Goal: Task Accomplishment & Management: Manage account settings

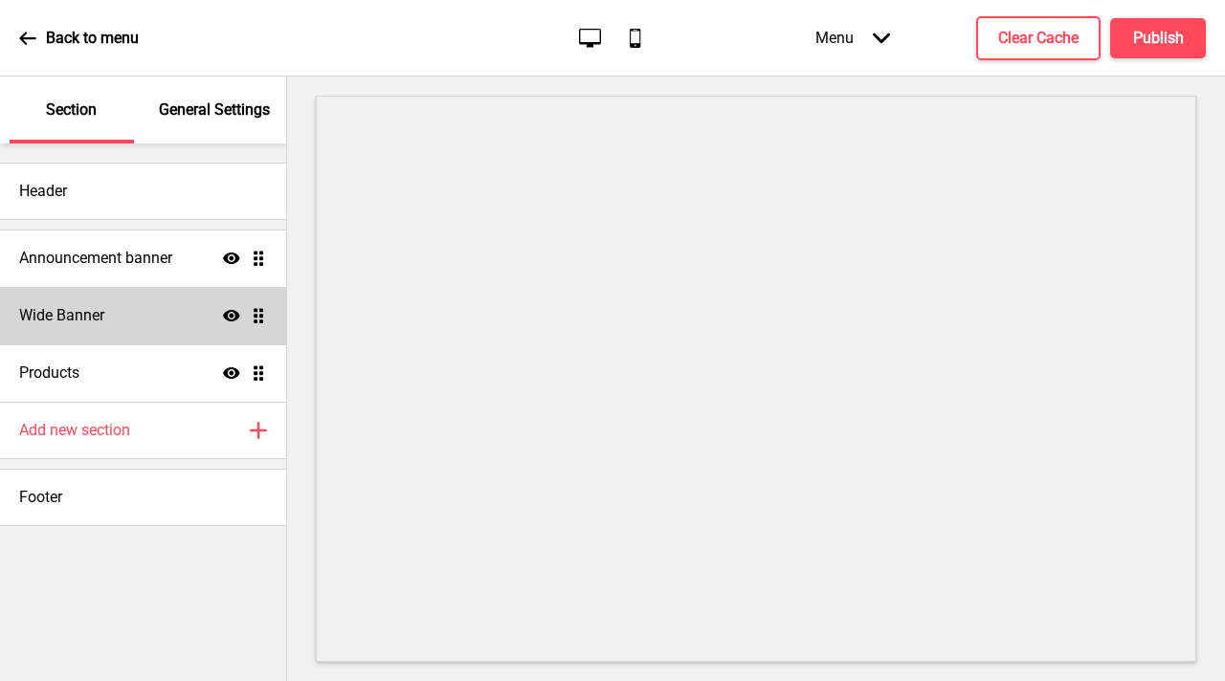
click at [148, 325] on div "Wide Banner Show Drag" at bounding box center [143, 315] width 286 height 57
select select "medium"
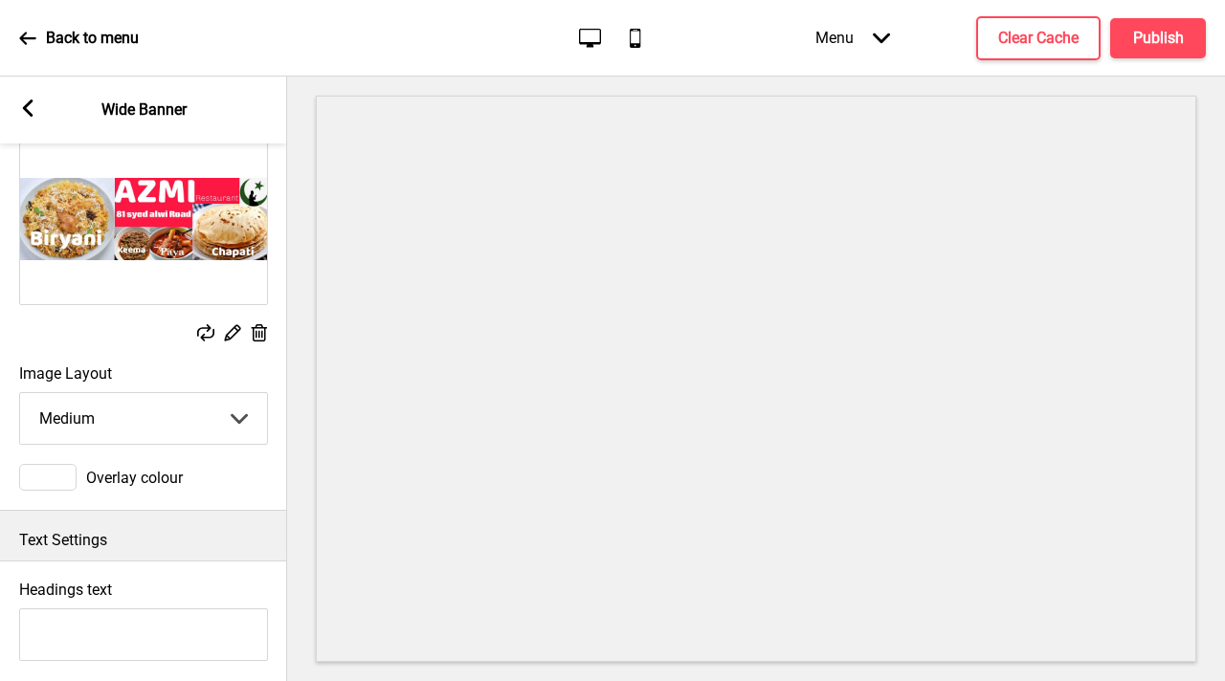
scroll to position [111, 0]
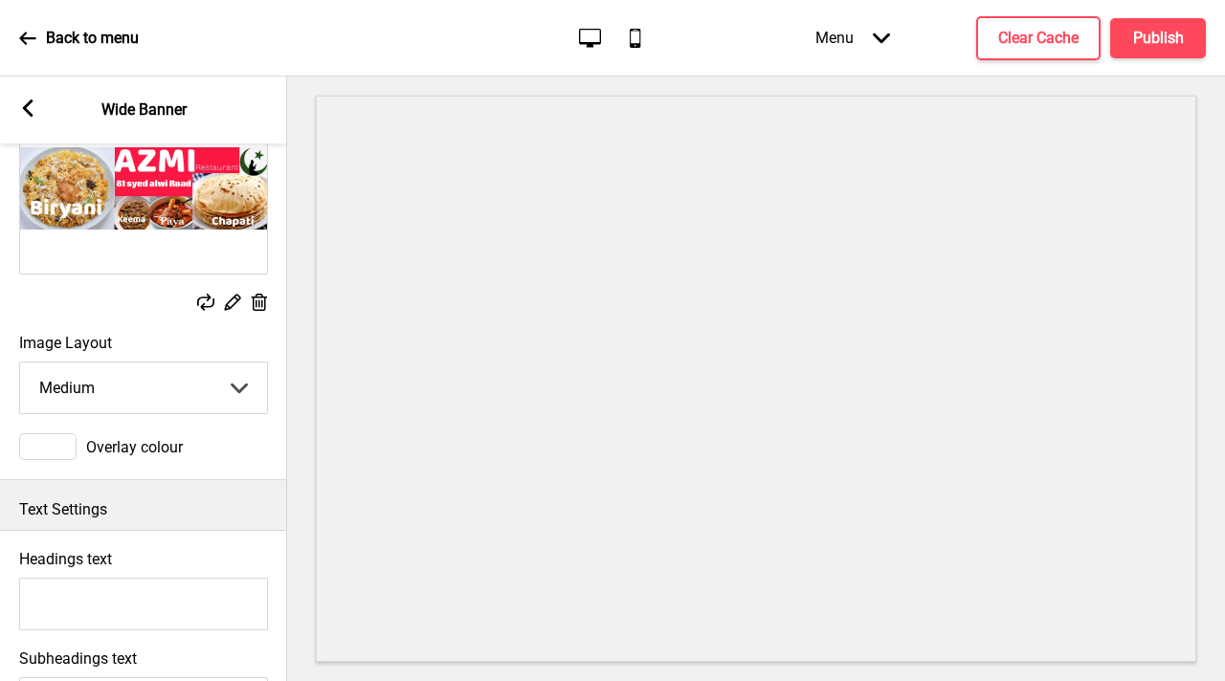
click at [232, 300] on rect at bounding box center [232, 302] width 20 height 20
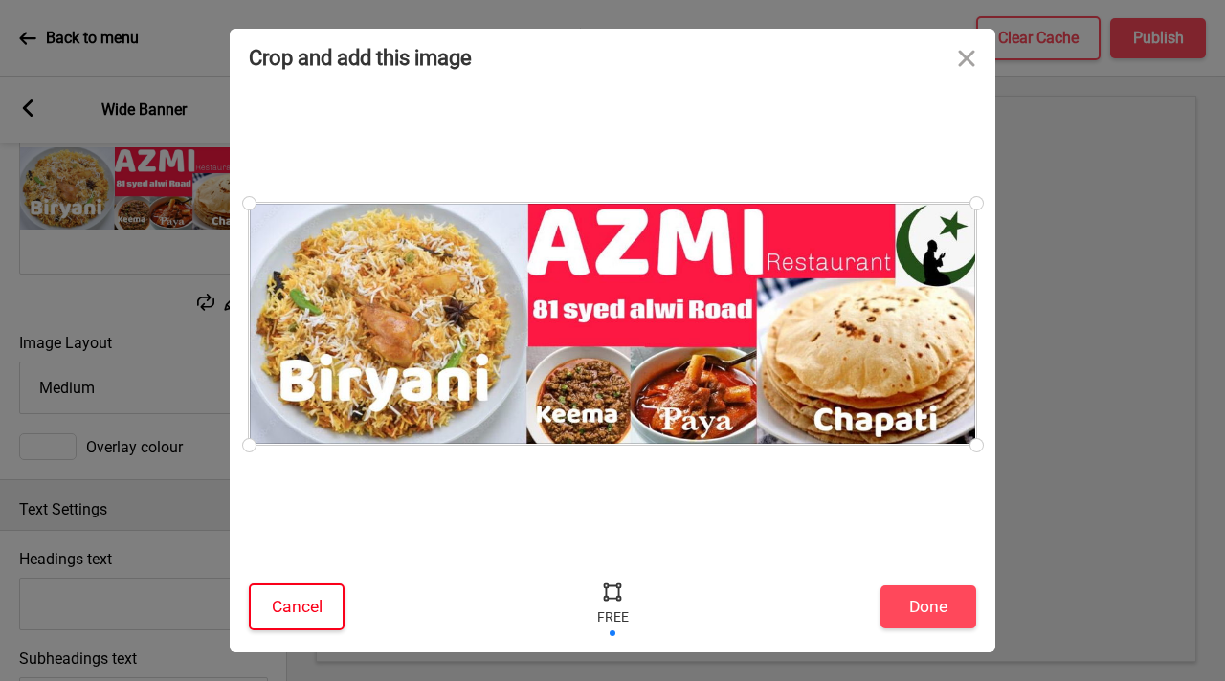
click at [284, 584] on button "Cancel" at bounding box center [297, 607] width 96 height 47
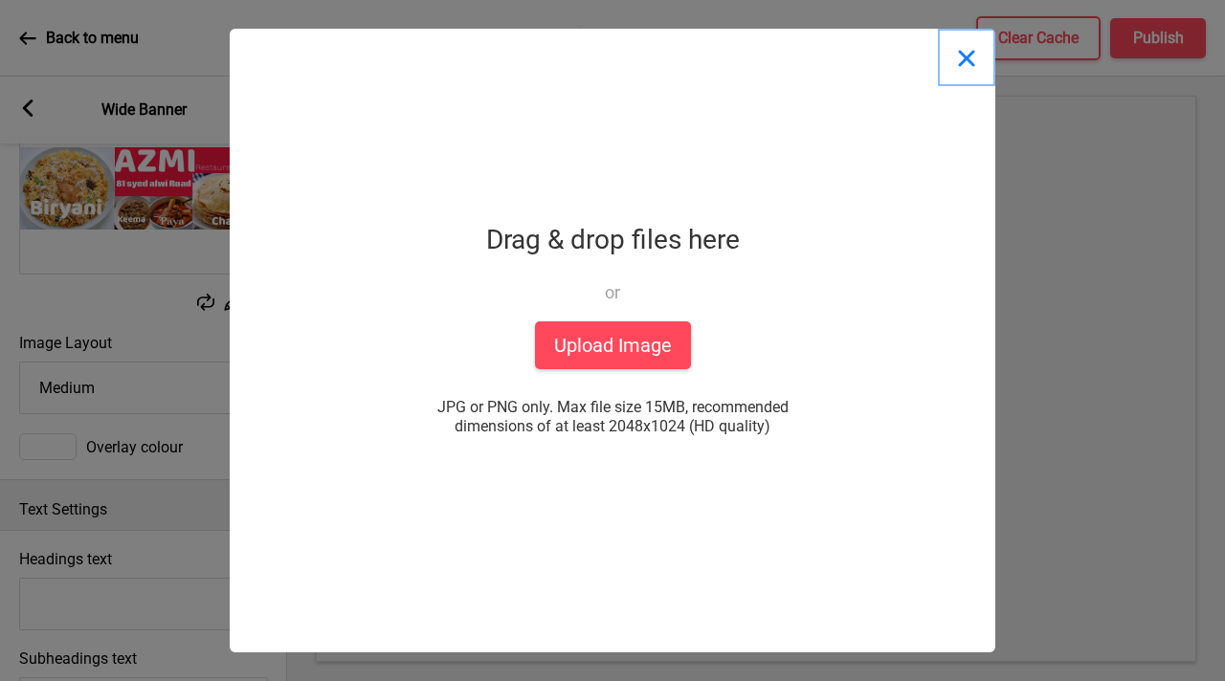
click at [971, 59] on button "Close" at bounding box center [966, 57] width 57 height 57
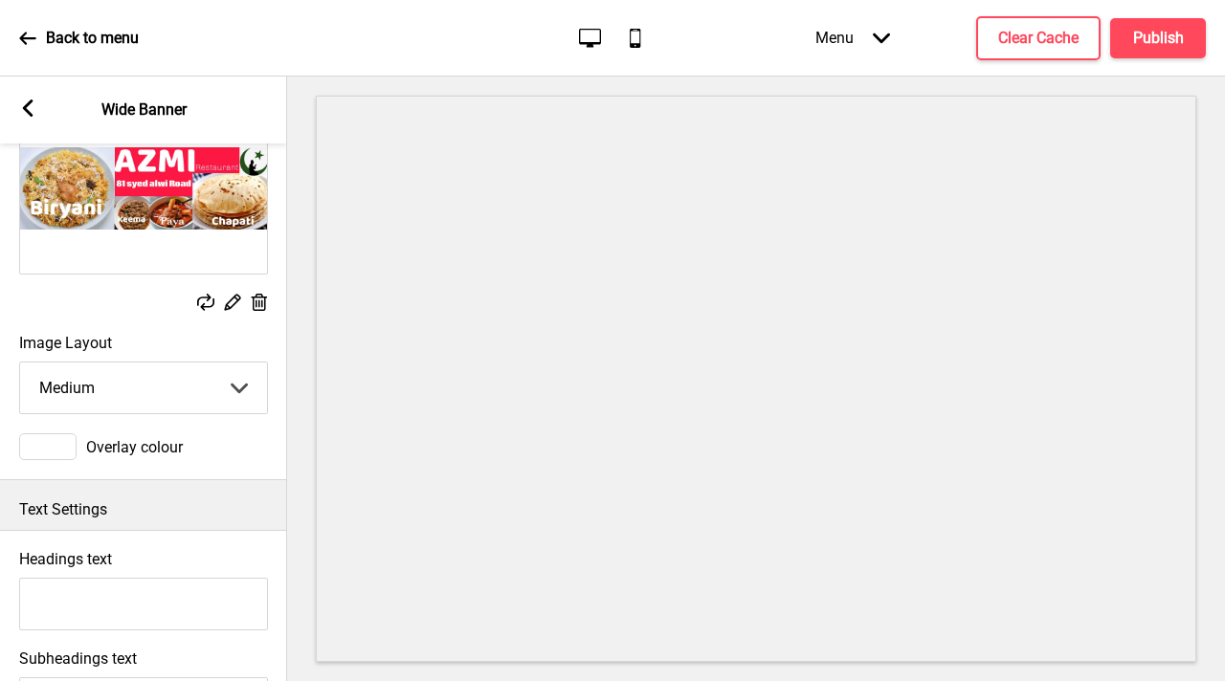
click at [260, 301] on g at bounding box center [259, 303] width 20 height 20
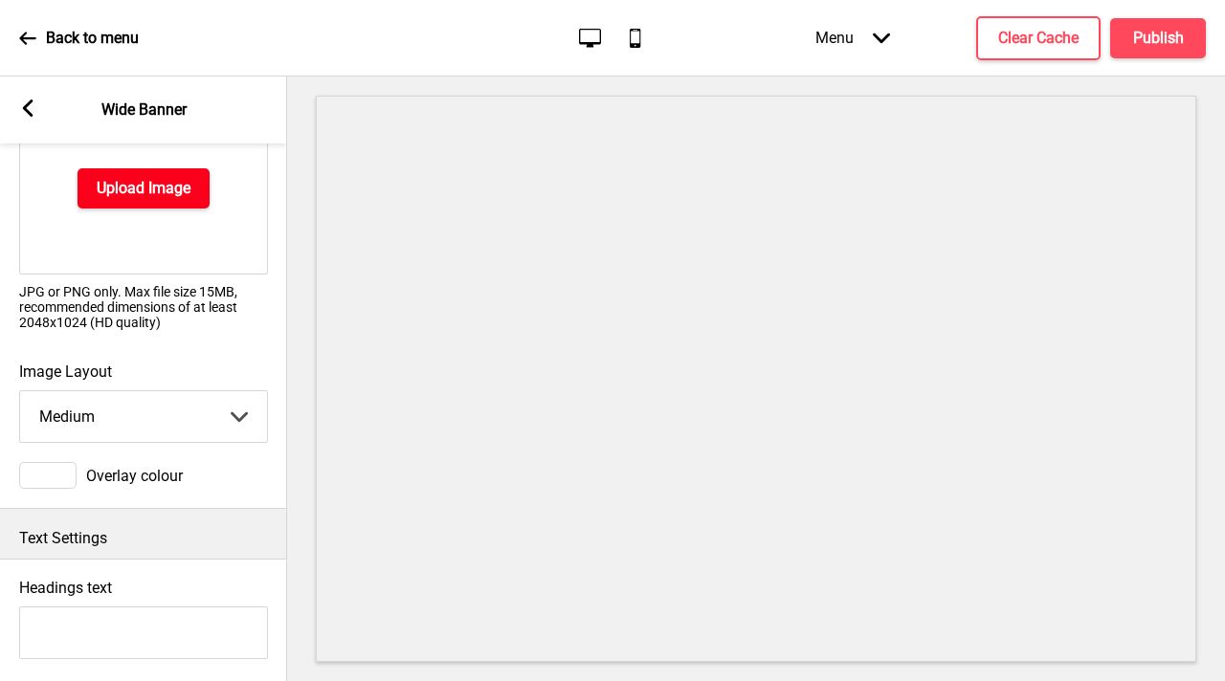
click at [160, 204] on button "Upload Image" at bounding box center [143, 188] width 132 height 40
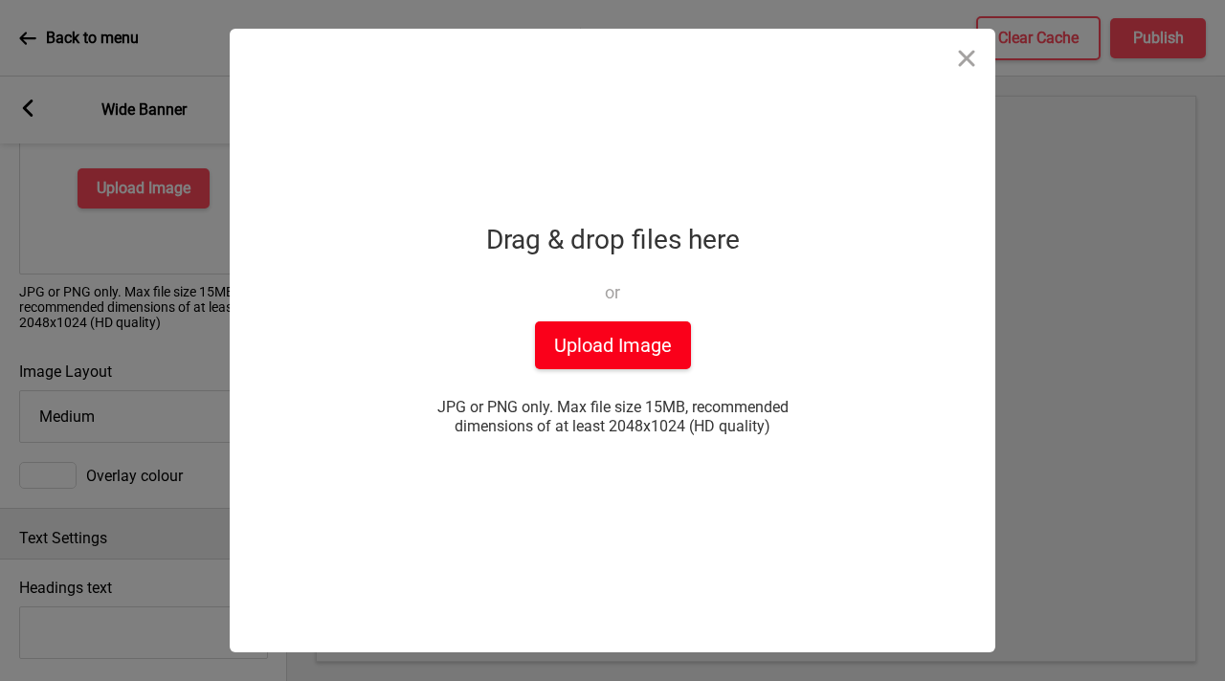
click at [606, 343] on button "Upload Image" at bounding box center [613, 345] width 156 height 48
click at [561, 347] on button "Upload Image" at bounding box center [613, 345] width 156 height 48
click at [439, 262] on div "Drop a file here Drag & drop files here or Upload files from your computer Uplo…" at bounding box center [612, 341] width 478 height 624
click at [591, 341] on button "Upload Image" at bounding box center [613, 345] width 156 height 48
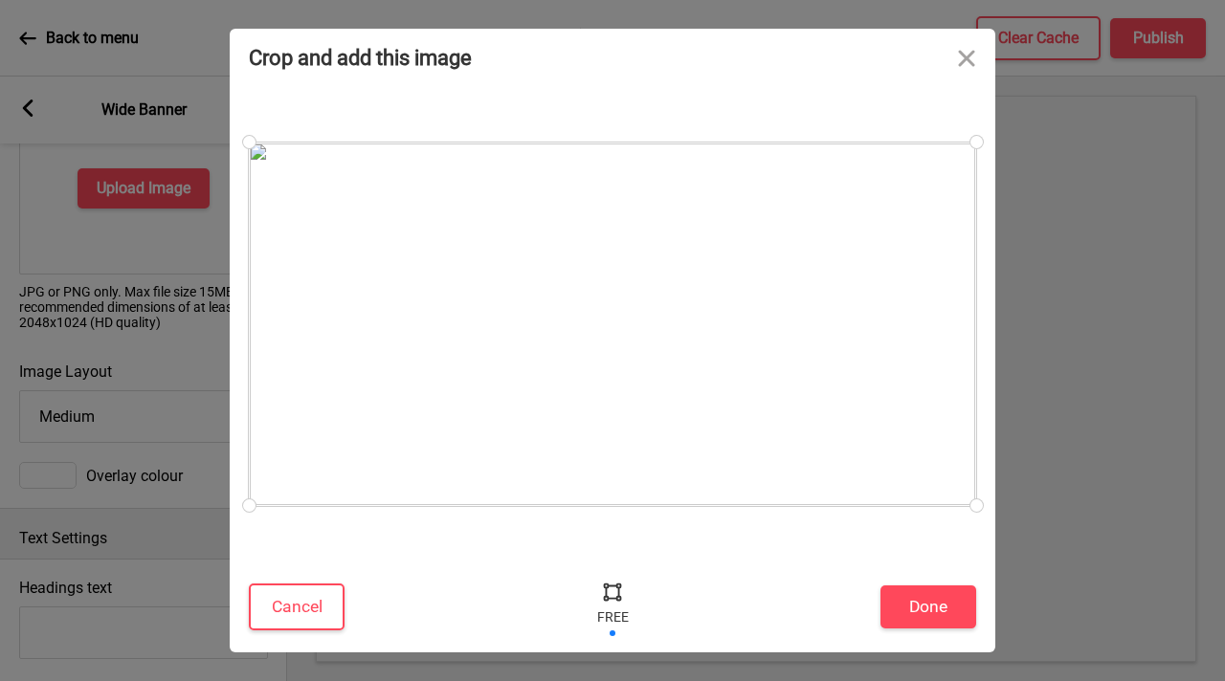
drag, startPoint x: 812, startPoint y: 421, endPoint x: 794, endPoint y: 424, distance: 18.4
click at [794, 424] on div at bounding box center [612, 325] width 727 height 364
click at [915, 612] on button "Done" at bounding box center [928, 607] width 96 height 43
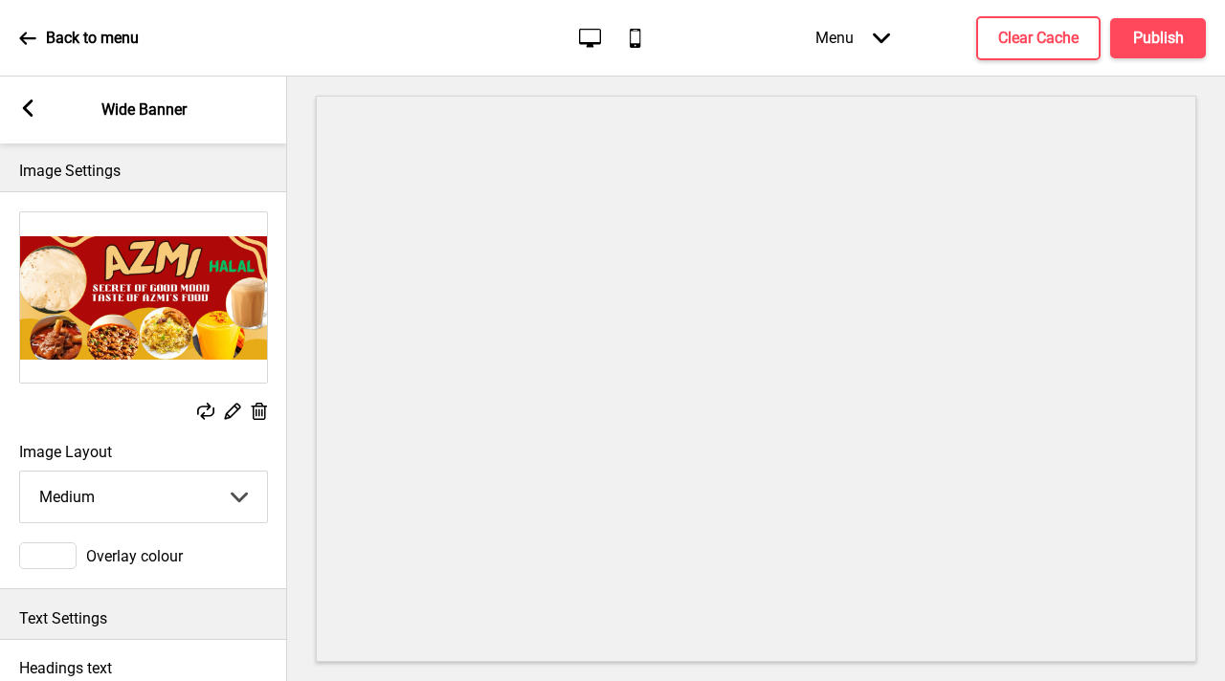
scroll to position [0, 0]
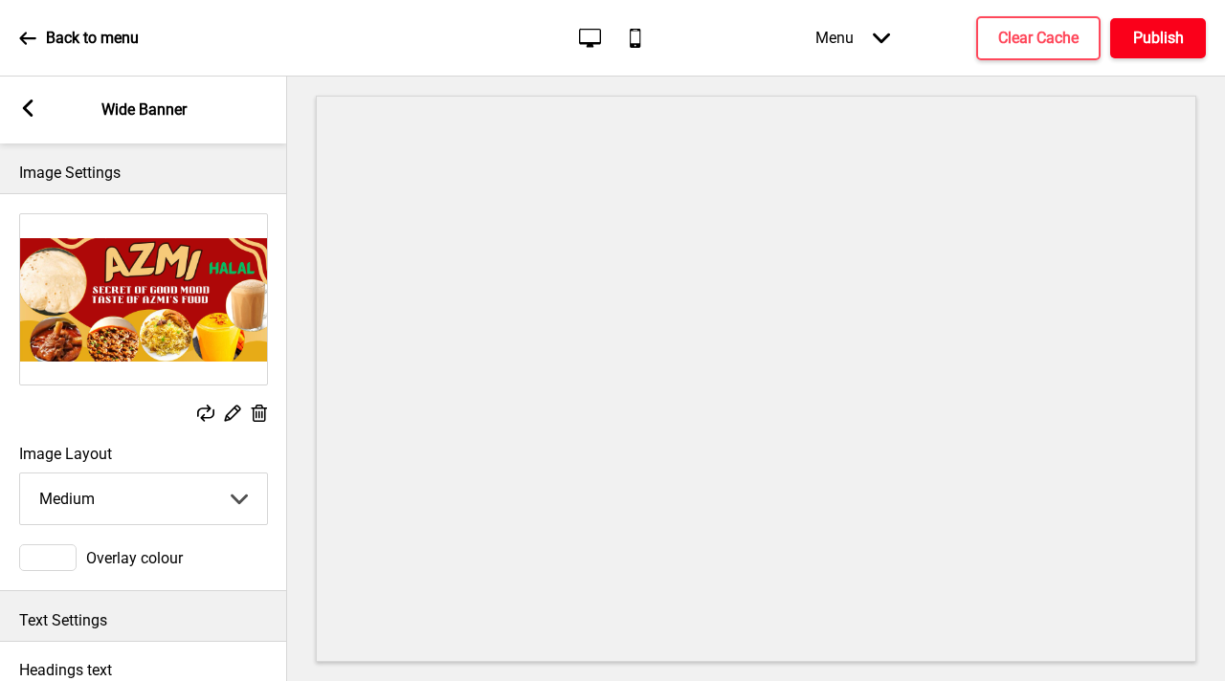
click at [1140, 28] on h4 "Publish" at bounding box center [1158, 38] width 51 height 21
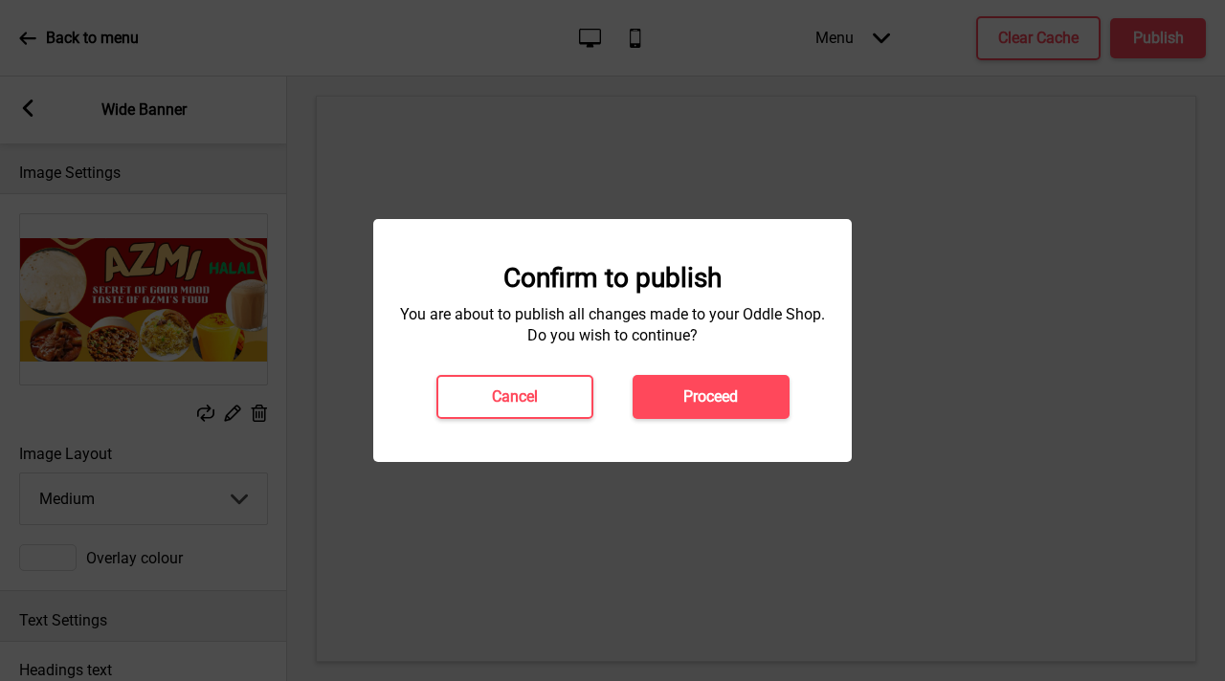
click at [755, 387] on button "Proceed" at bounding box center [710, 397] width 157 height 44
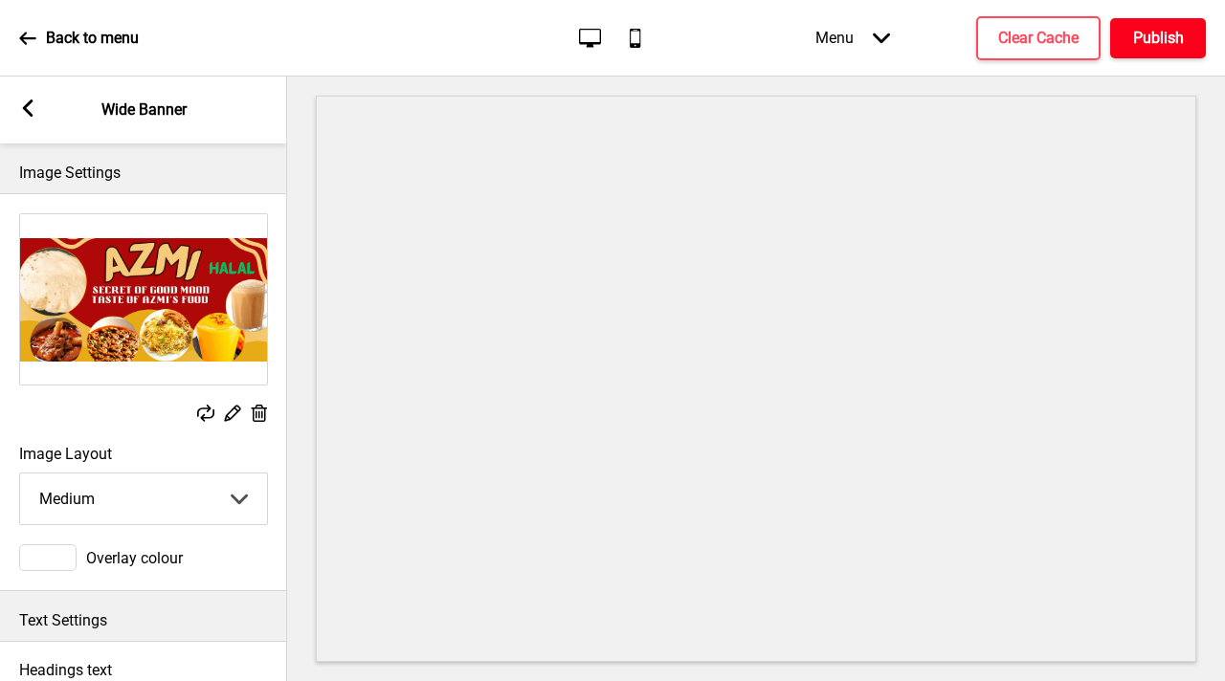
click at [1150, 39] on h4 "Publish" at bounding box center [1158, 38] width 51 height 21
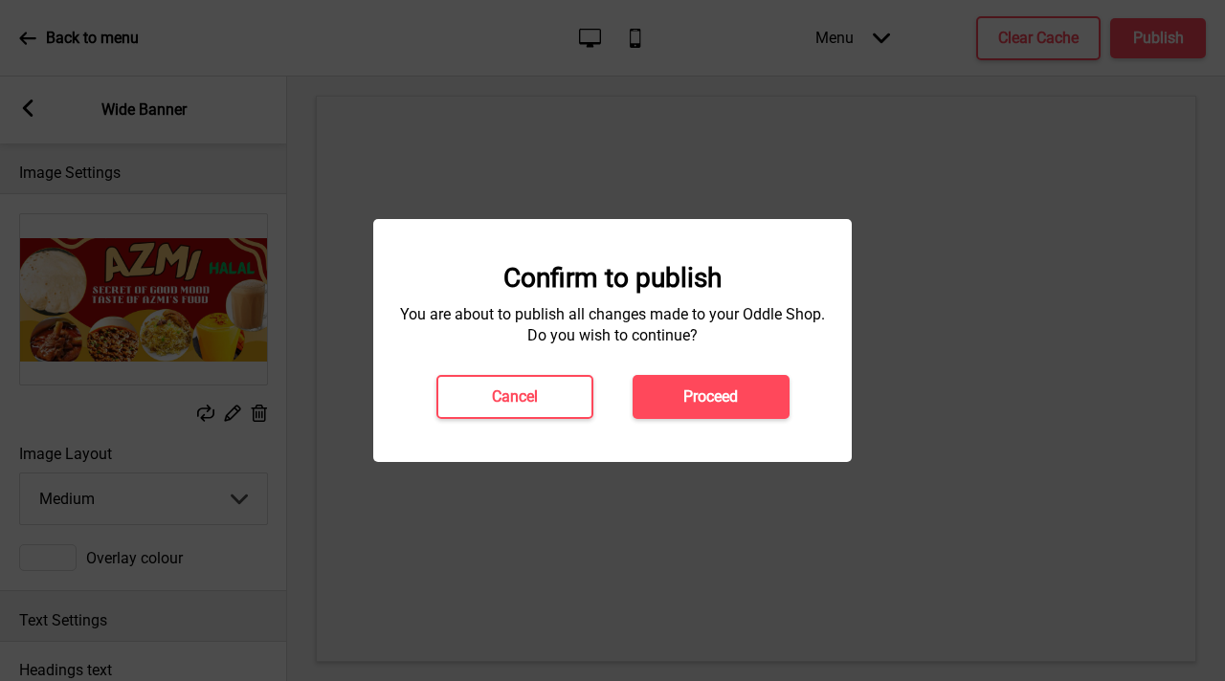
click at [717, 397] on h4 "Proceed" at bounding box center [710, 397] width 55 height 21
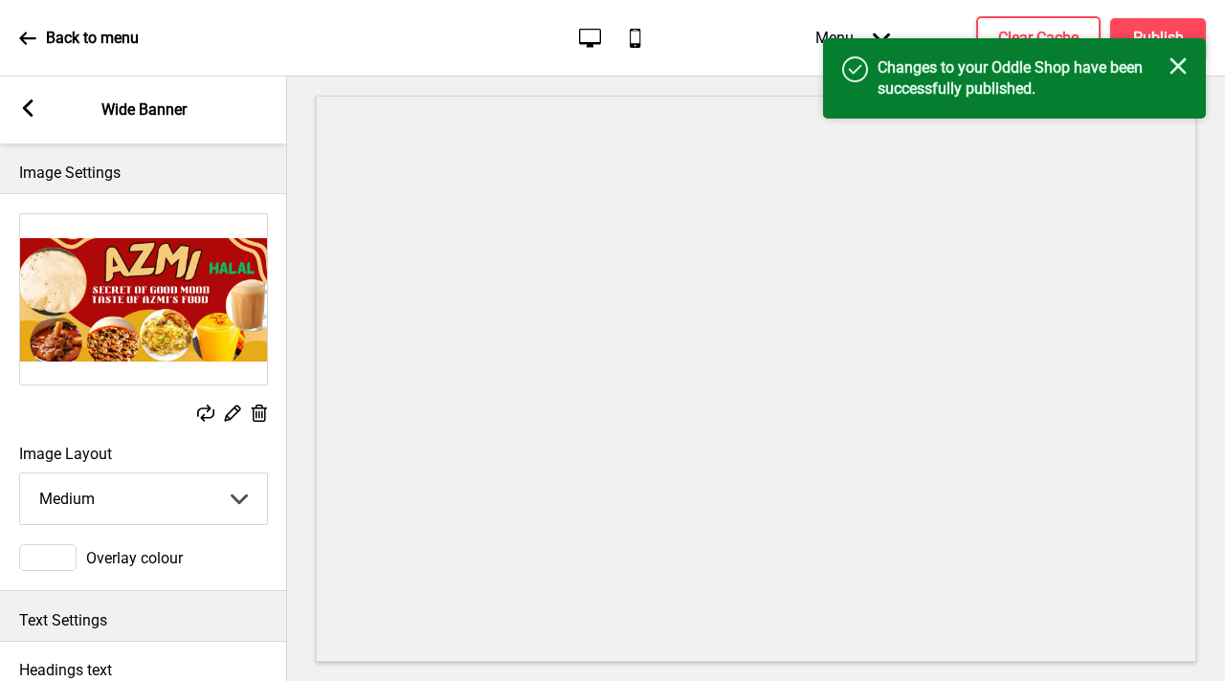
click at [1020, 12] on div "Menu Arrow down Product Page Store Information Checkout Thank you Terms & Condi…" at bounding box center [972, 38] width 467 height 56
click at [1027, 25] on button "Clear Cache" at bounding box center [1038, 38] width 124 height 44
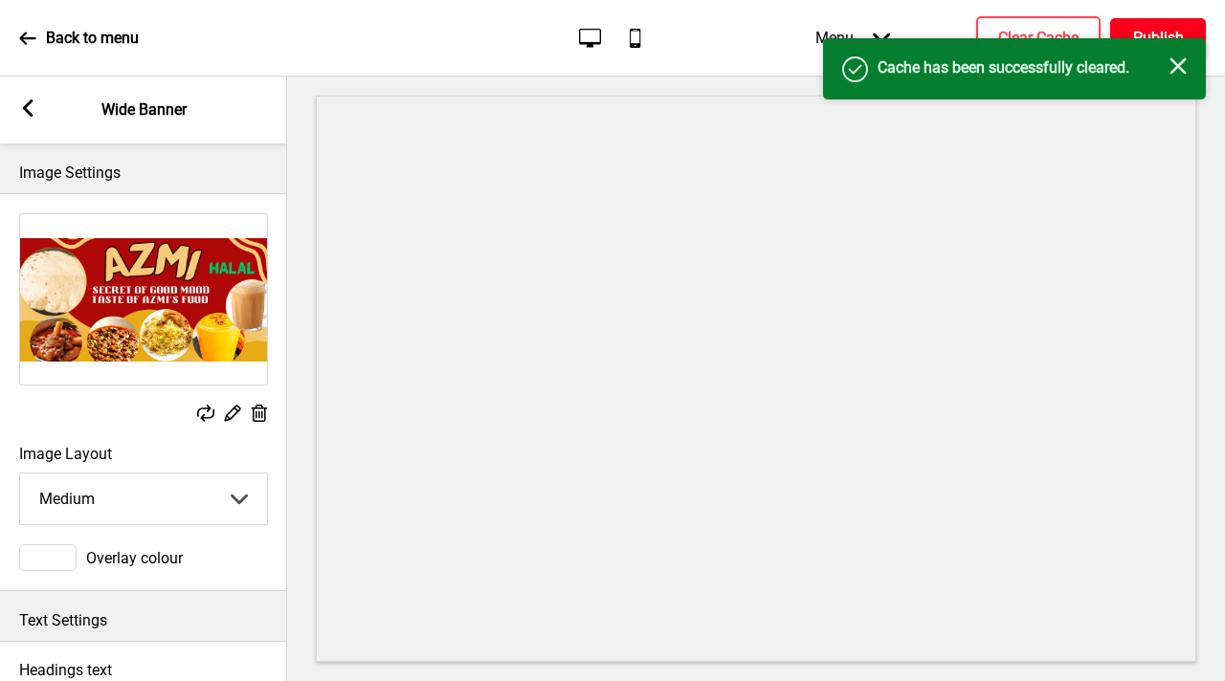
click at [1184, 32] on button "Publish" at bounding box center [1158, 38] width 96 height 40
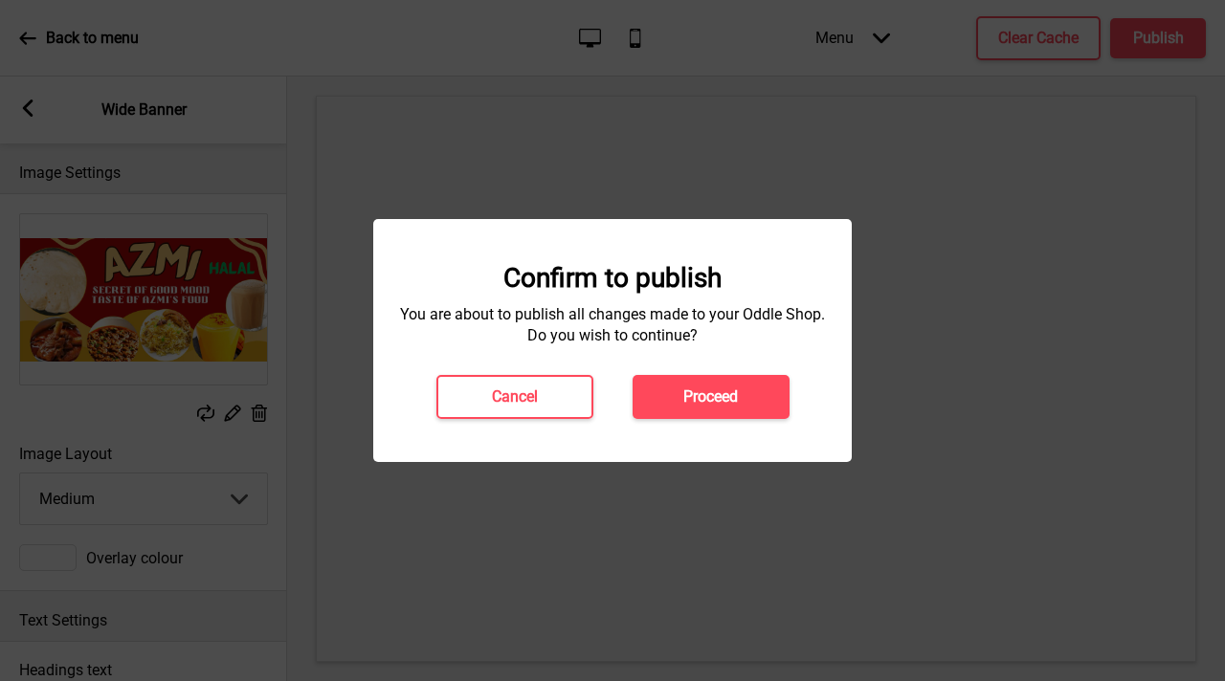
click at [691, 391] on h4 "Proceed" at bounding box center [710, 397] width 55 height 21
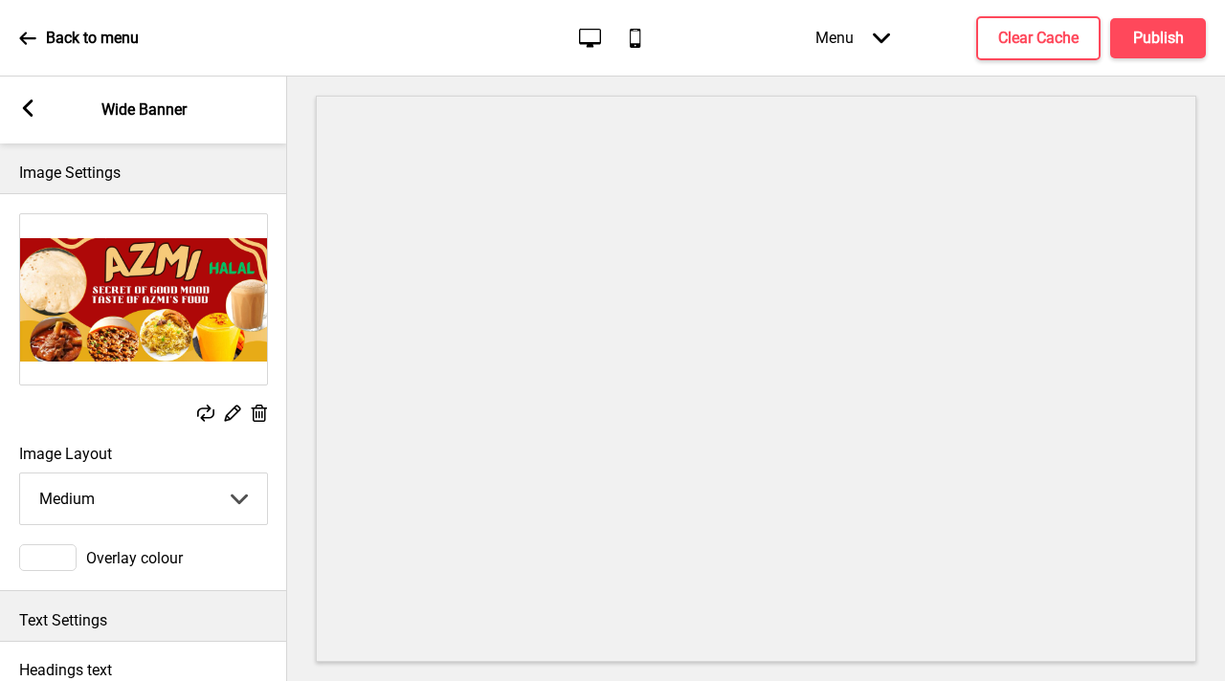
click at [138, 35] on p "Back to menu" at bounding box center [92, 38] width 93 height 21
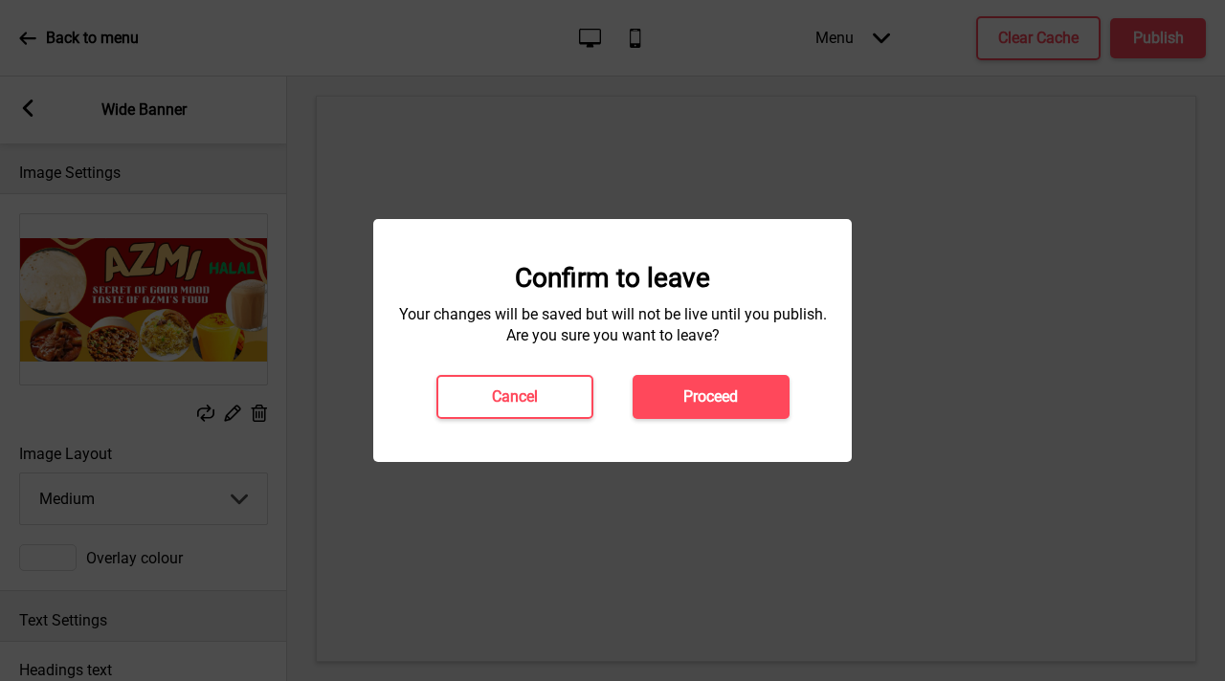
click at [750, 400] on button "Proceed" at bounding box center [710, 397] width 157 height 44
